Goal: Check status: Check status

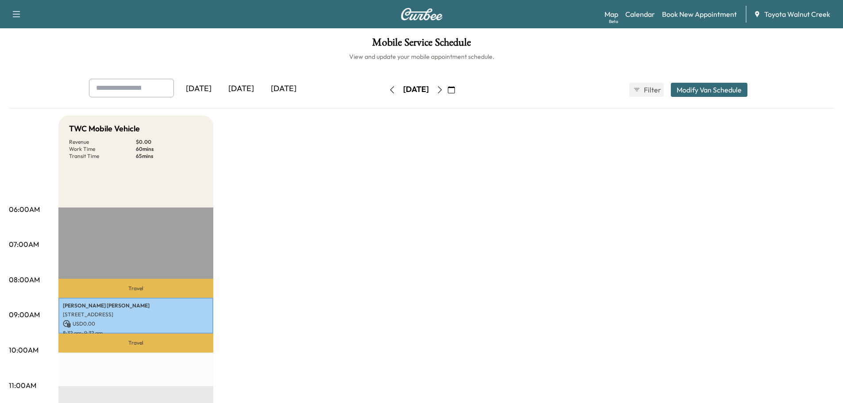
click at [251, 91] on div "[DATE]" at bounding box center [241, 89] width 42 height 20
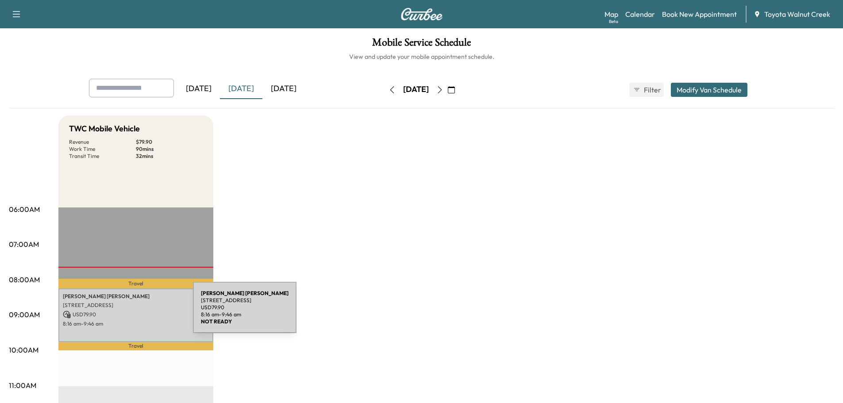
click at [127, 312] on p "USD 79.90" at bounding box center [136, 315] width 146 height 8
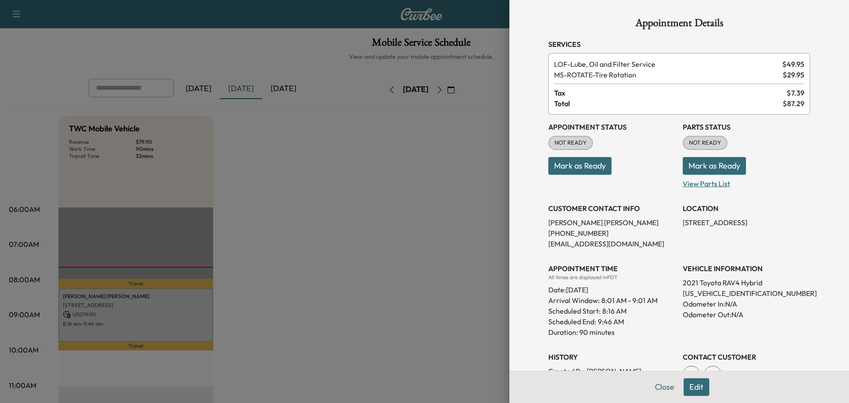
click at [694, 182] on p "View Parts List" at bounding box center [746, 182] width 127 height 14
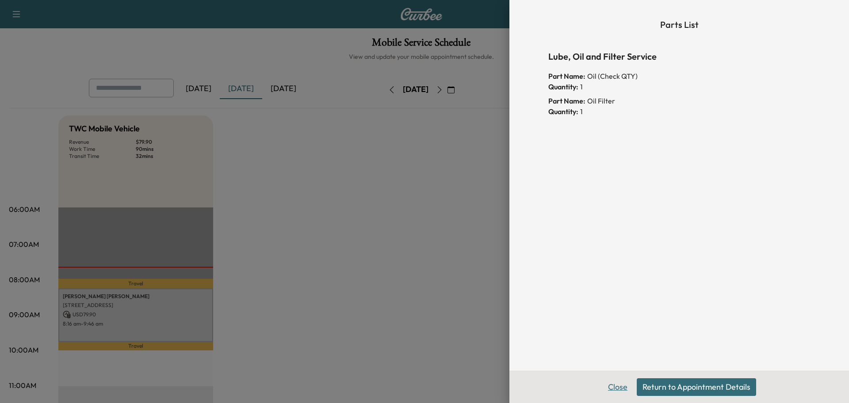
click at [618, 384] on button "Close" at bounding box center [618, 387] width 31 height 18
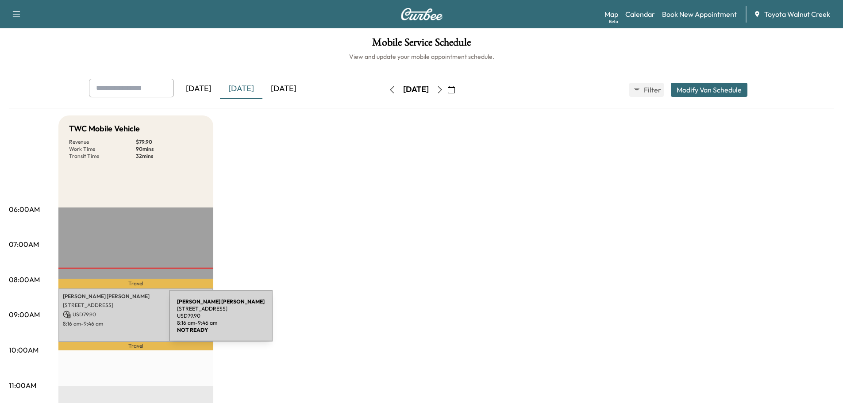
click at [103, 321] on p "8:16 am - 9:46 am" at bounding box center [136, 323] width 146 height 7
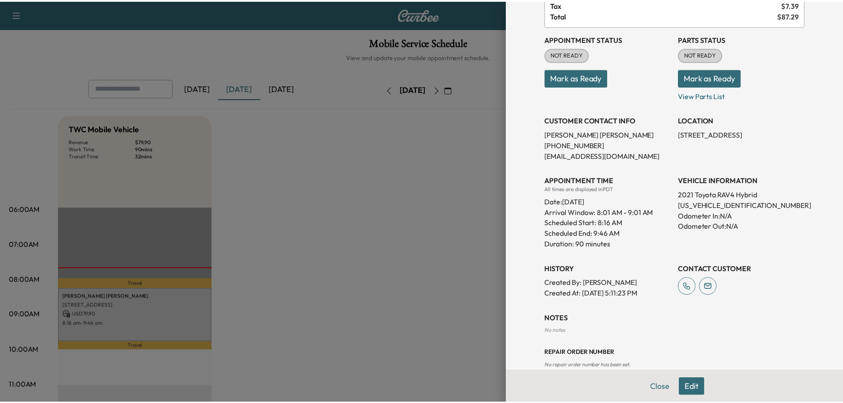
scroll to position [105, 0]
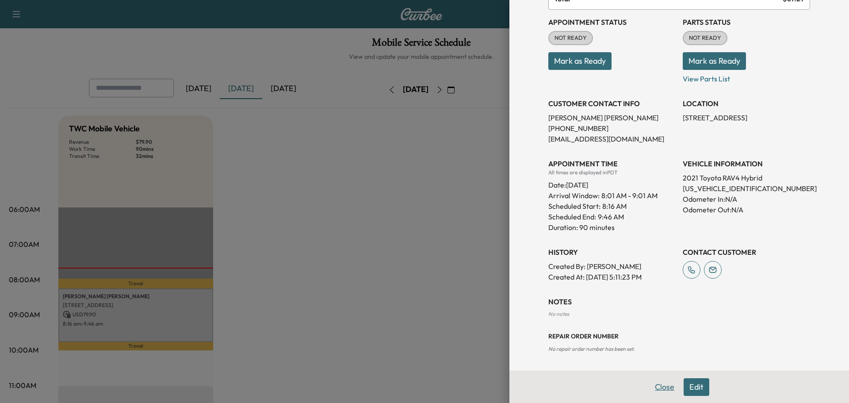
click at [653, 388] on button "Close" at bounding box center [664, 387] width 31 height 18
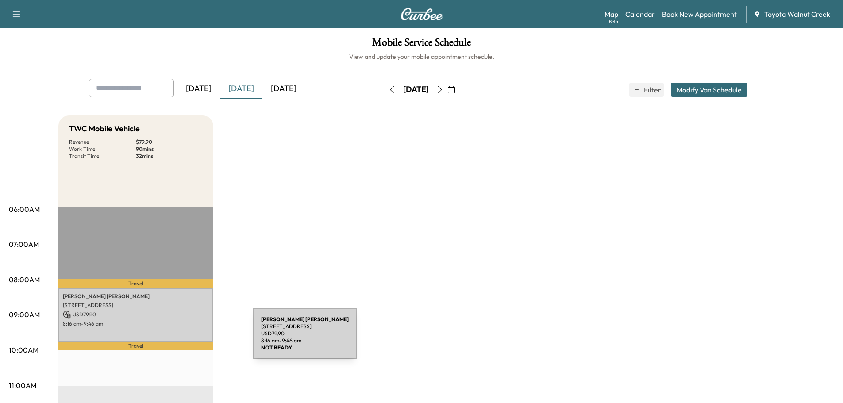
click at [186, 337] on div "[PERSON_NAME] [STREET_ADDRESS] USD 79.90 8:16 am - 9:46 am" at bounding box center [135, 315] width 155 height 54
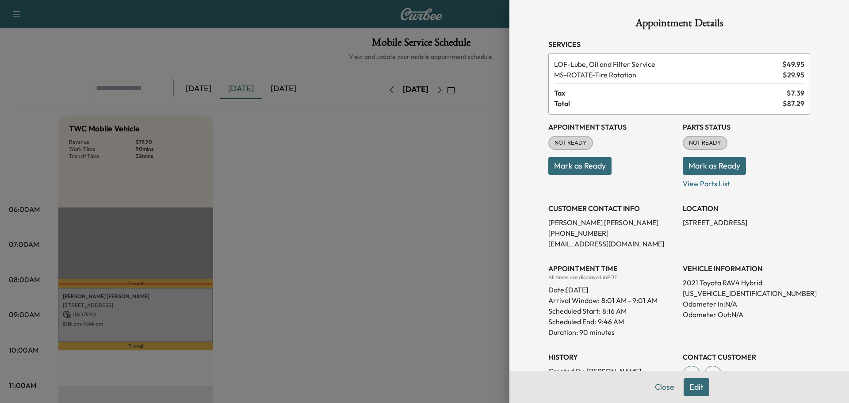
click at [706, 169] on button "Mark as Ready" at bounding box center [714, 166] width 63 height 18
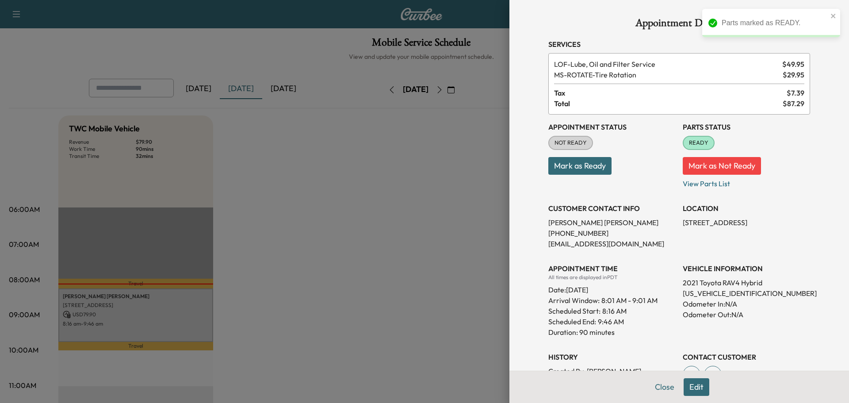
click at [577, 165] on button "Mark as Ready" at bounding box center [580, 166] width 63 height 18
click at [699, 186] on p "View Parts List" at bounding box center [746, 182] width 127 height 14
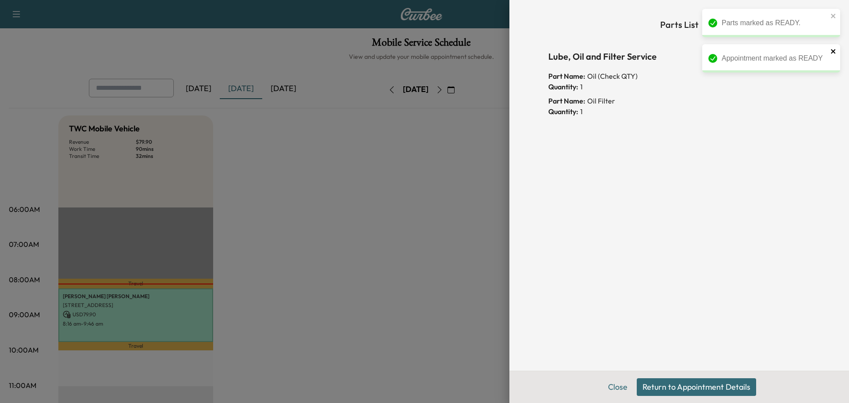
click at [834, 50] on icon "close" at bounding box center [834, 51] width 6 height 7
click at [832, 17] on icon "close" at bounding box center [833, 16] width 4 height 4
click at [624, 391] on button "Close" at bounding box center [618, 387] width 31 height 18
